Goal: Task Accomplishment & Management: Manage account settings

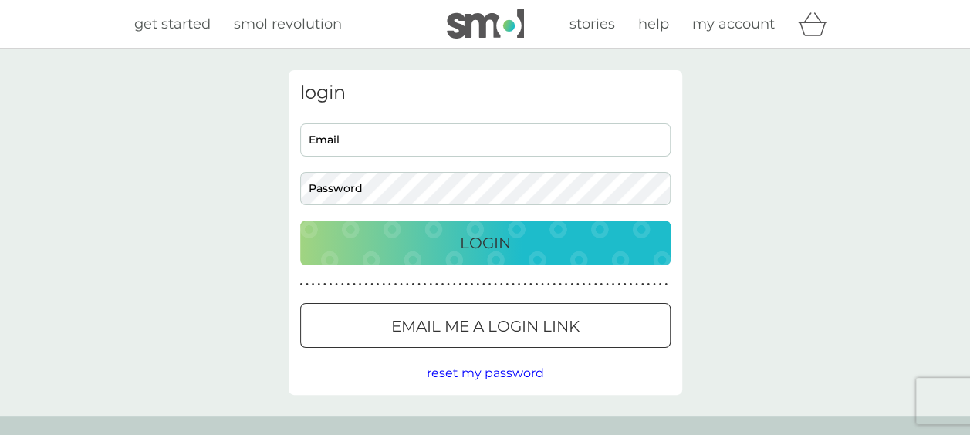
click at [0, 0] on div "Cookie Consent Prompt" at bounding box center [0, 0] width 0 height 0
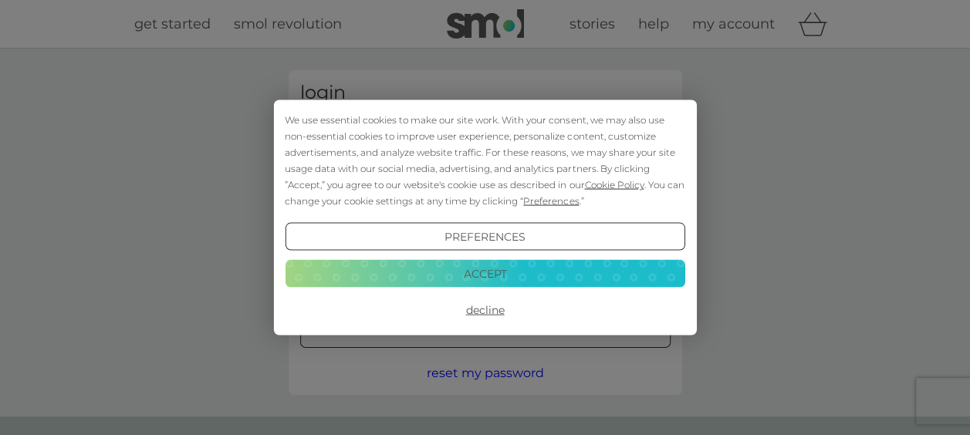
click at [455, 270] on button "Accept" at bounding box center [485, 273] width 400 height 28
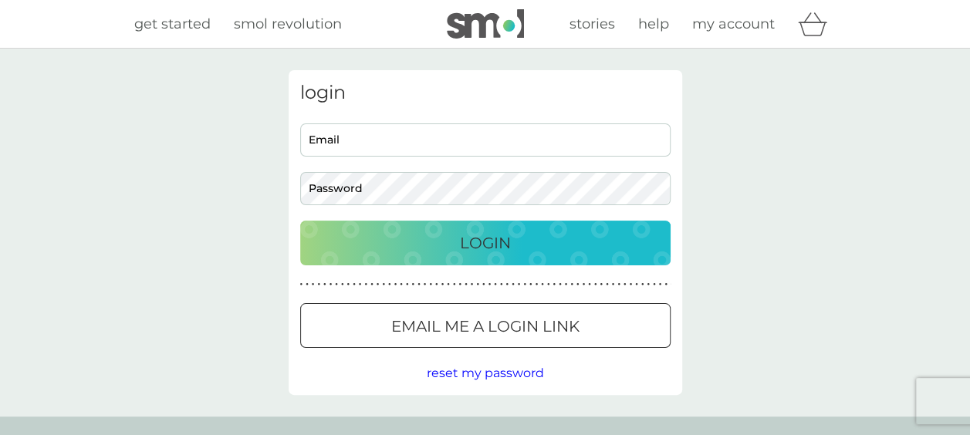
click at [333, 137] on input "Email" at bounding box center [485, 139] width 370 height 33
type input "[PERSON_NAME][EMAIL_ADDRESS][DOMAIN_NAME]"
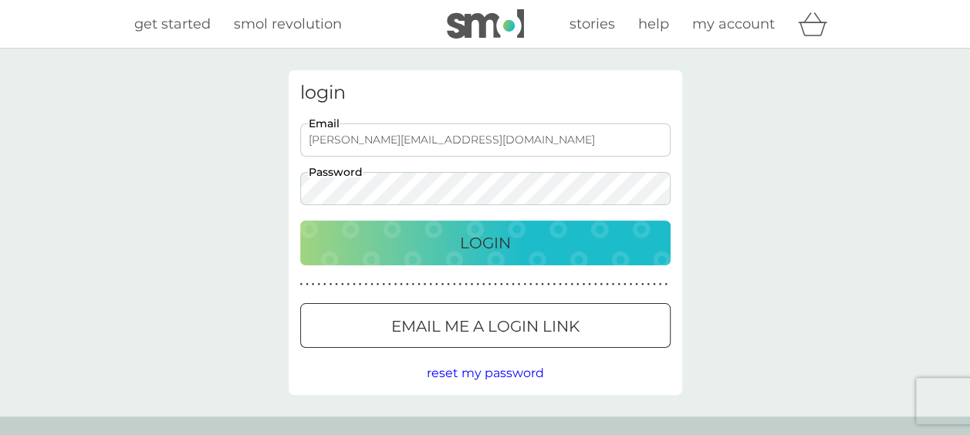
click at [300, 221] on button "Login" at bounding box center [485, 243] width 370 height 45
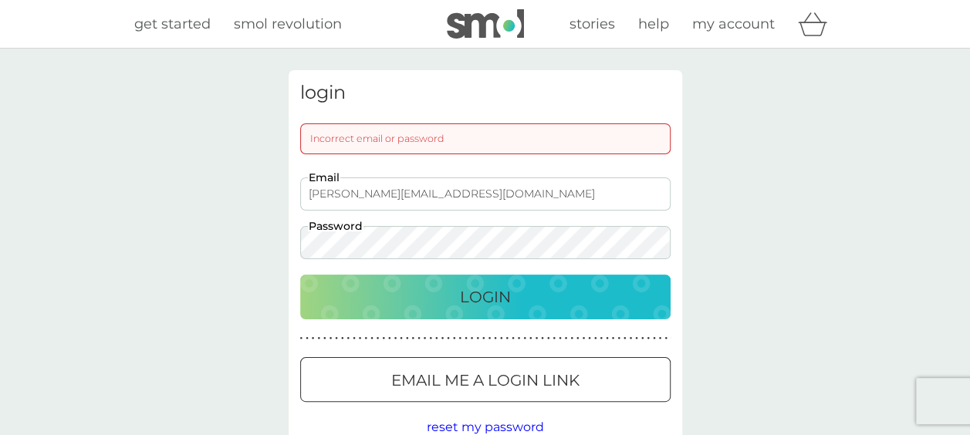
click at [300, 275] on button "Login" at bounding box center [485, 297] width 370 height 45
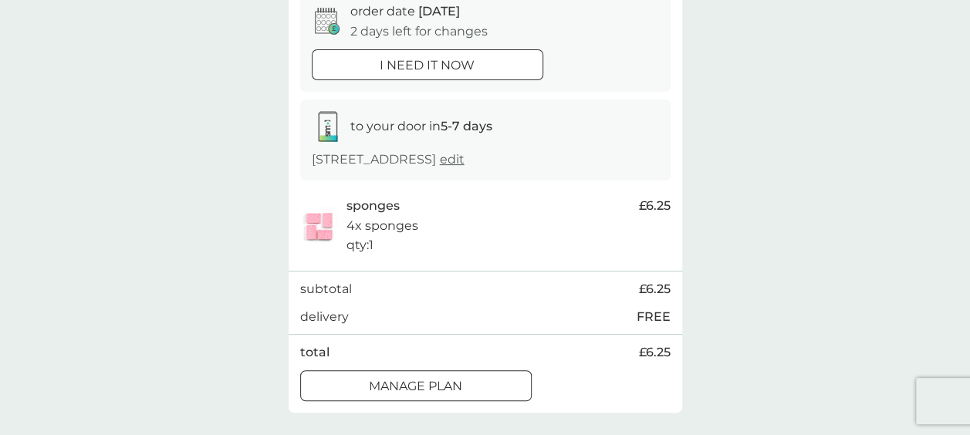
scroll to position [190, 0]
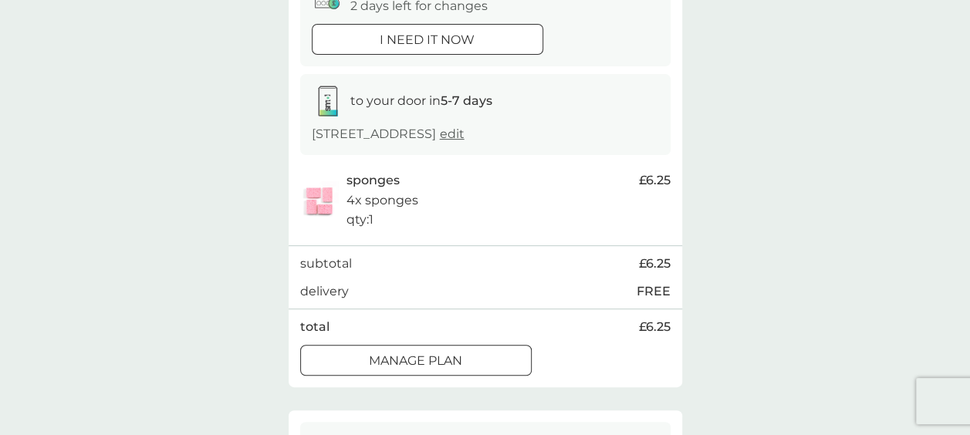
click at [419, 357] on div at bounding box center [416, 361] width 56 height 16
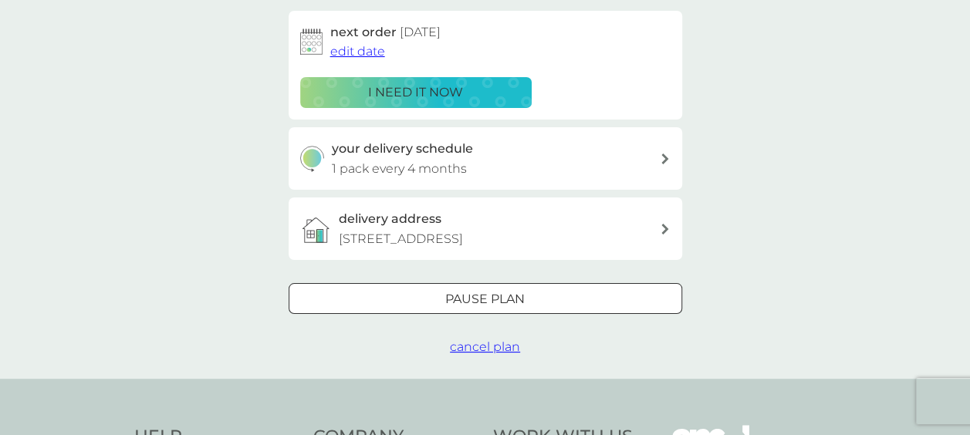
scroll to position [256, 0]
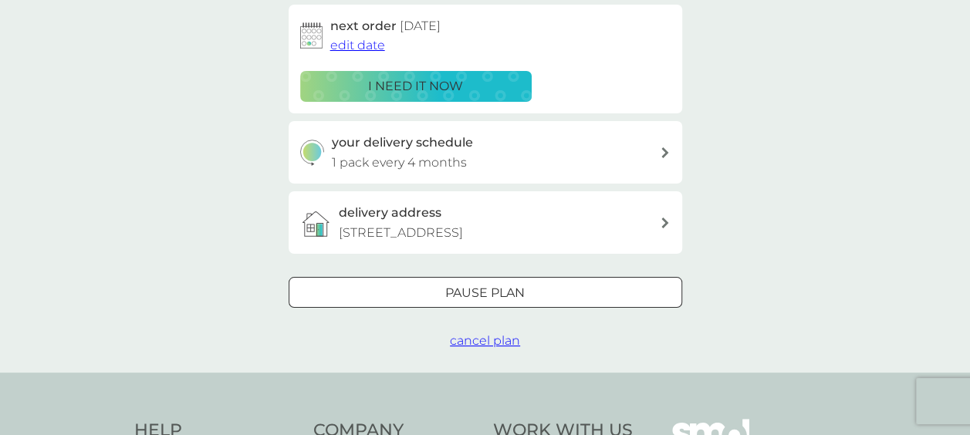
click at [482, 301] on p "Pause plan" at bounding box center [484, 293] width 79 height 20
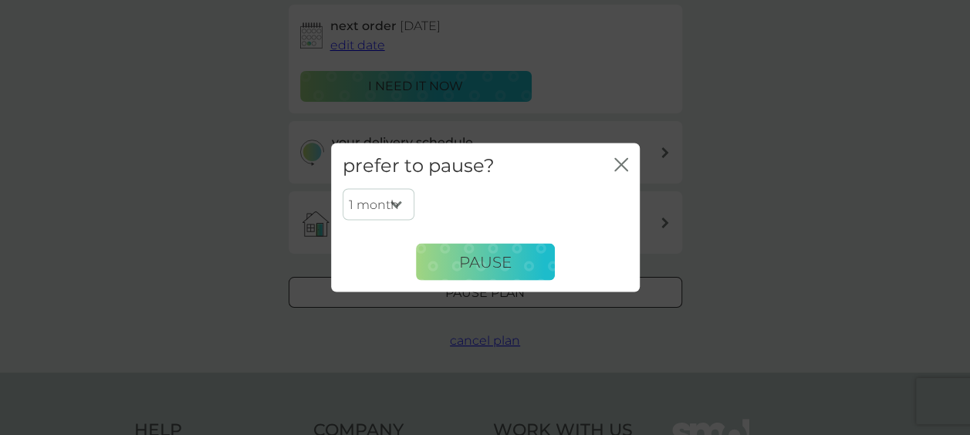
click at [394, 205] on select "1 month 2 months 3 months 4 months 5 months 6 months" at bounding box center [379, 204] width 72 height 32
select select "3"
click at [343, 188] on select "1 month 2 months 3 months 4 months 5 months 6 months" at bounding box center [379, 204] width 72 height 32
click at [482, 266] on span "Pause" at bounding box center [485, 261] width 52 height 19
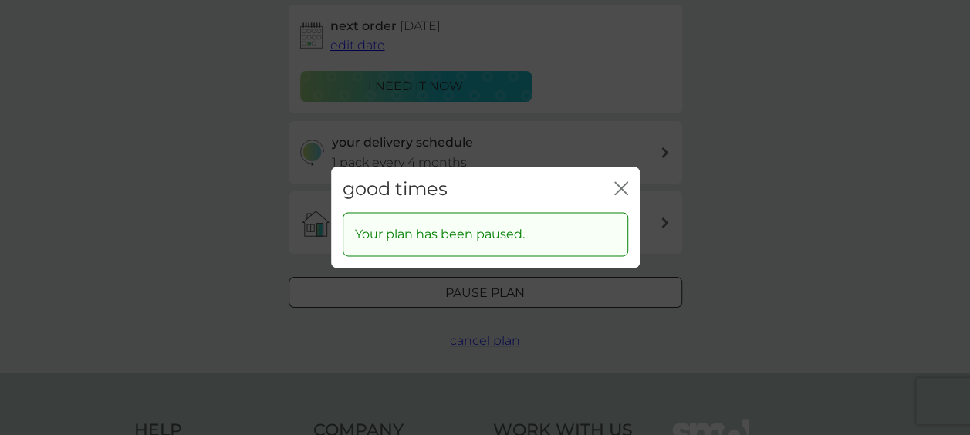
click at [625, 185] on icon "close" at bounding box center [621, 188] width 14 height 14
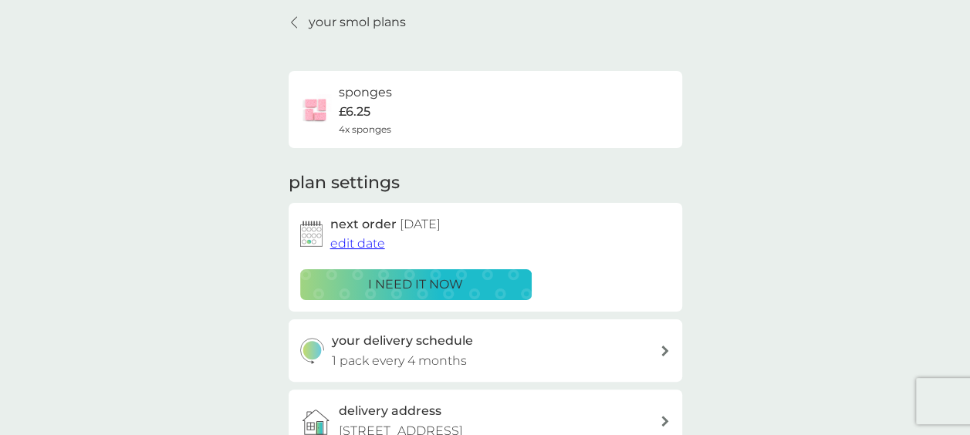
scroll to position [0, 0]
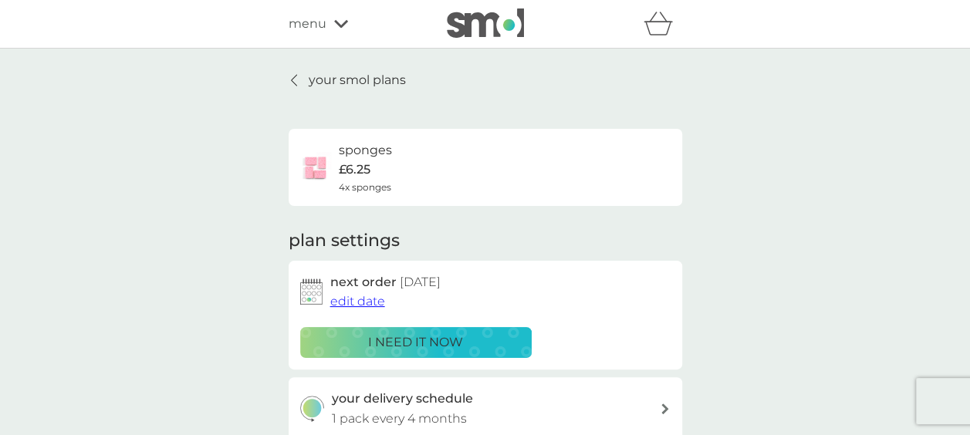
click at [292, 77] on icon at bounding box center [294, 80] width 6 height 12
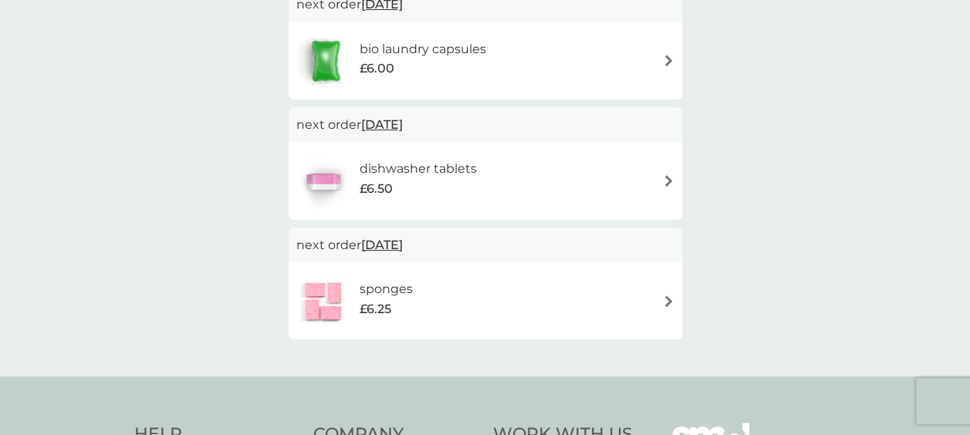
scroll to position [328, 0]
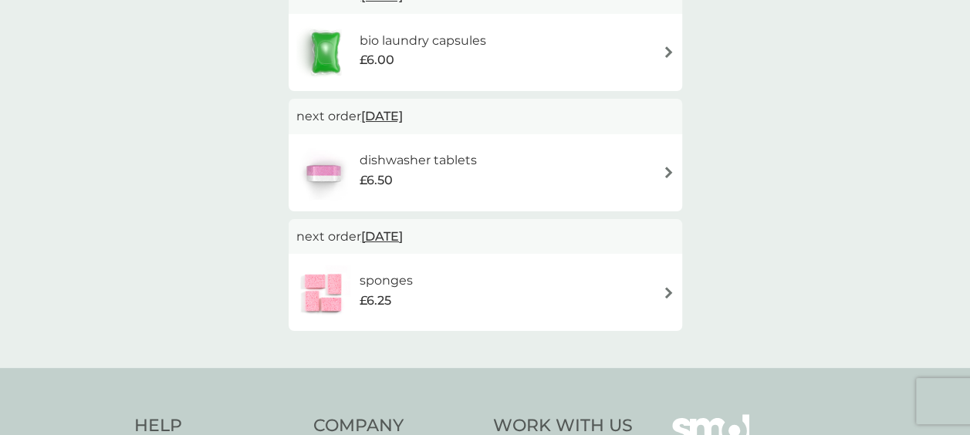
click at [441, 158] on h6 "dishwasher tablets" at bounding box center [417, 161] width 117 height 20
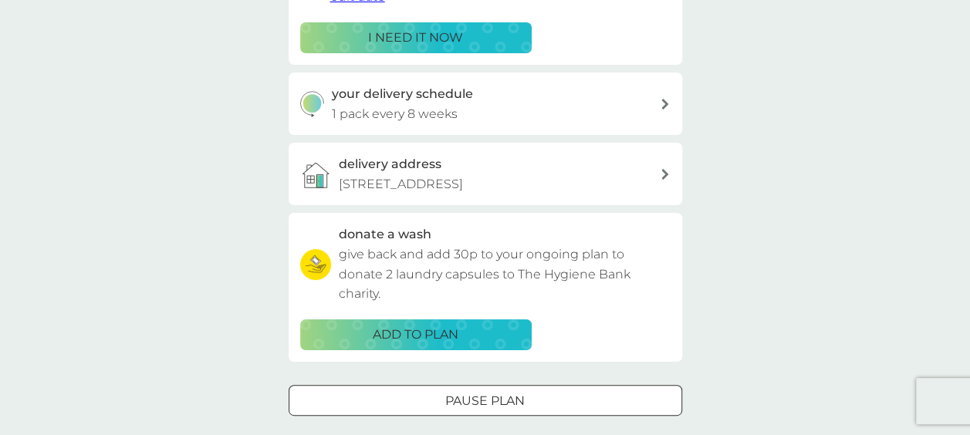
scroll to position [321, 0]
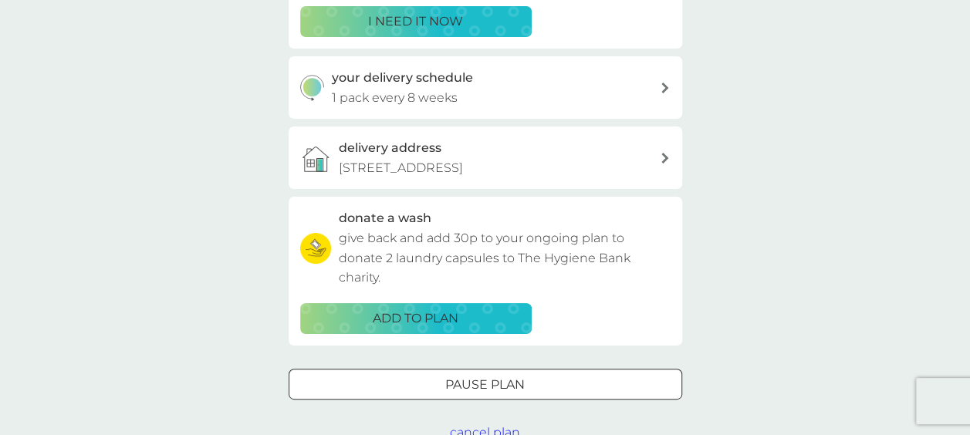
click at [431, 79] on h3 "your delivery schedule" at bounding box center [402, 78] width 141 height 20
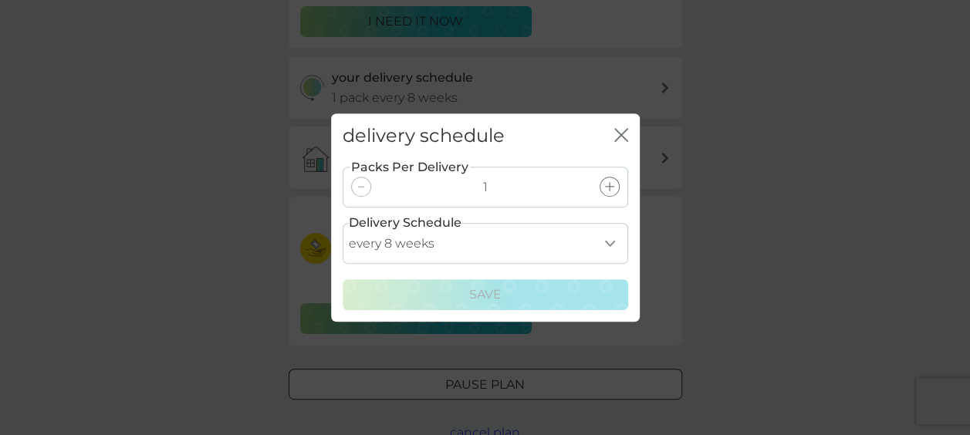
click at [611, 238] on select "every 1 week every 2 weeks every 3 weeks every 4 weeks every 5 weeks every 6 we…" at bounding box center [486, 243] width 286 height 41
select select "84"
click at [343, 223] on select "every 1 week every 2 weeks every 3 weeks every 4 weeks every 5 weeks every 6 we…" at bounding box center [486, 243] width 286 height 41
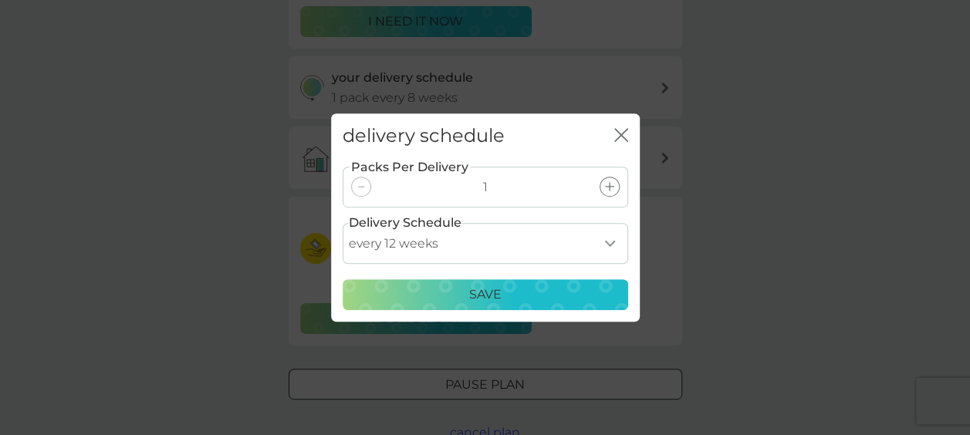
click at [485, 290] on p "Save" at bounding box center [485, 295] width 32 height 20
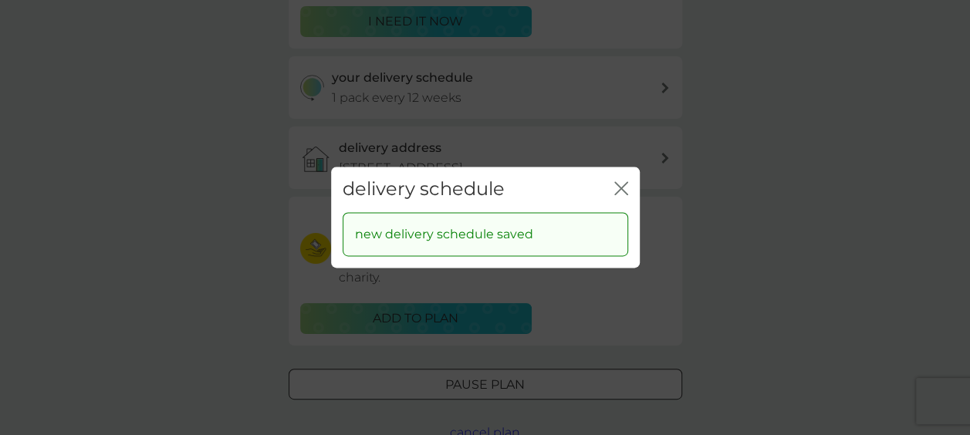
click at [621, 191] on icon "close" at bounding box center [621, 188] width 14 height 14
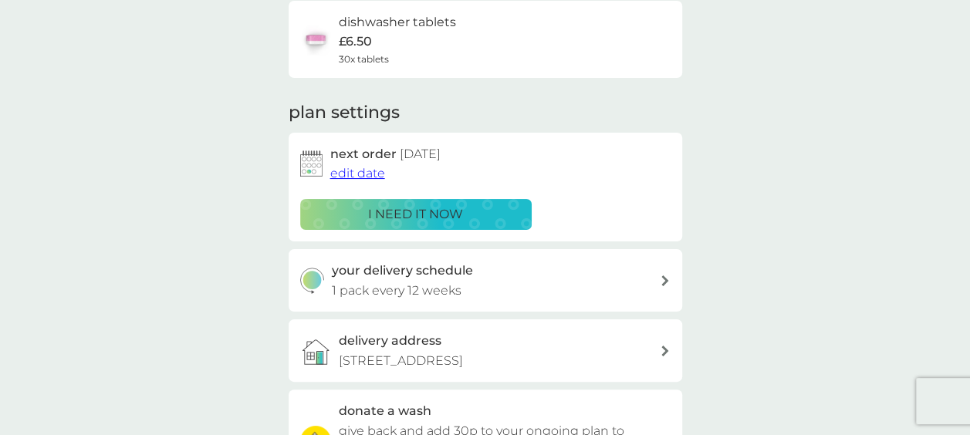
scroll to position [123, 0]
